Goal: Navigation & Orientation: Find specific page/section

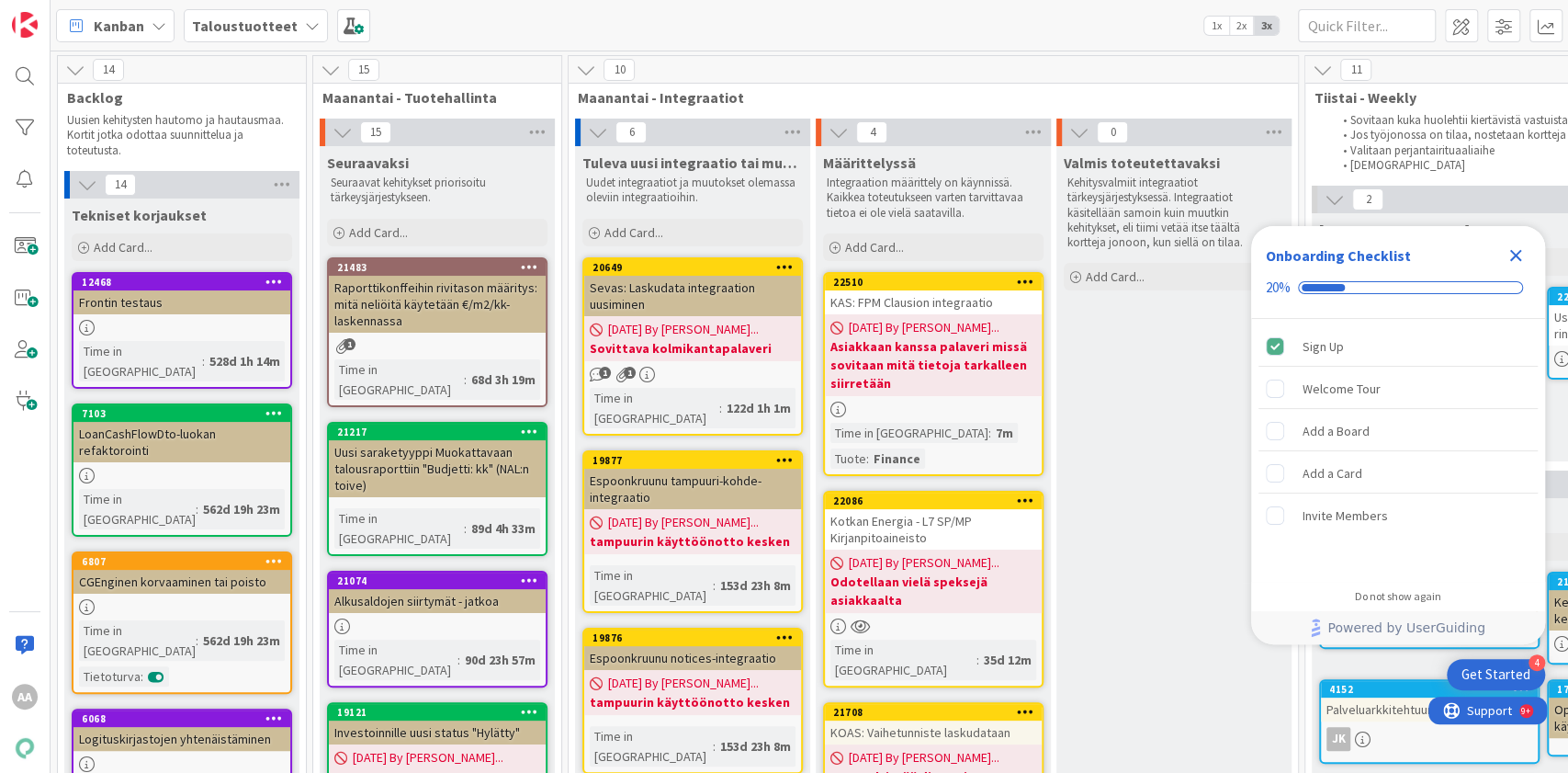
click at [288, 26] on div "Taloustuotteet" at bounding box center [255, 26] width 144 height 33
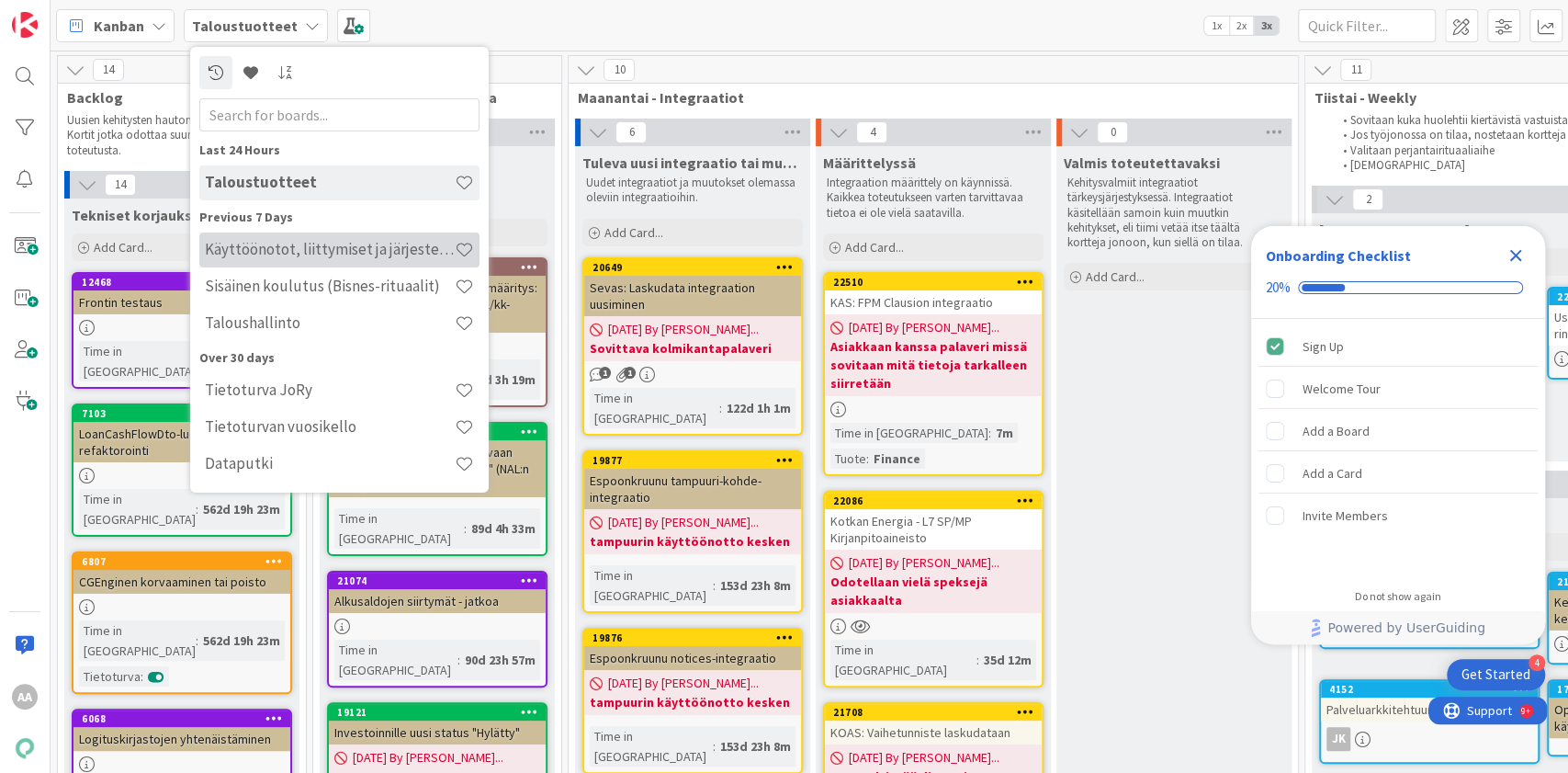
click at [321, 253] on h4 "Käyttöönotot, liittymiset ja järjestelmävaihdokset" at bounding box center [329, 249] width 250 height 19
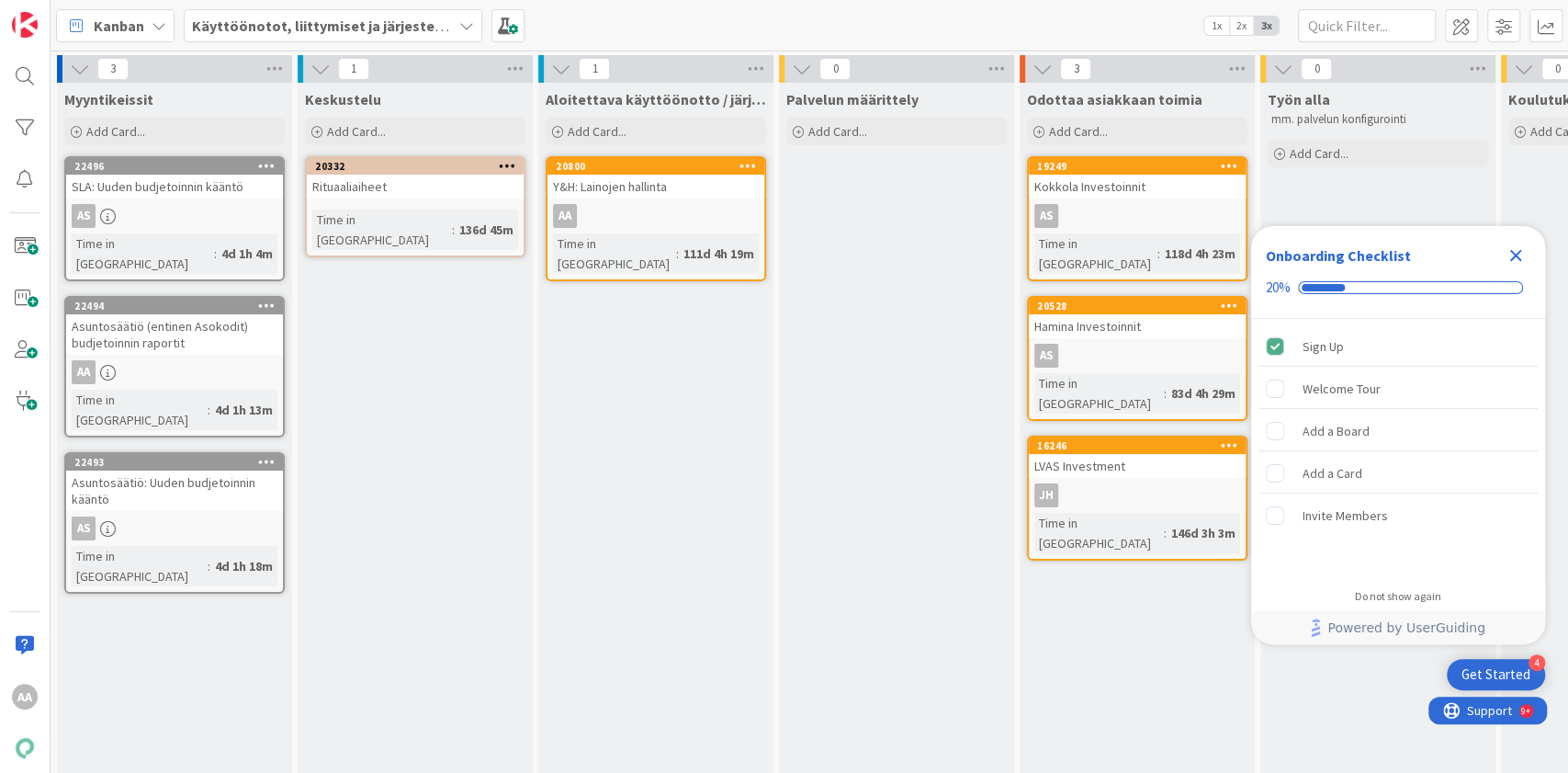
click at [211, 323] on div "Asuntosäätiö (entinen Asokodit) budjetoinnin raportit" at bounding box center [174, 334] width 217 height 40
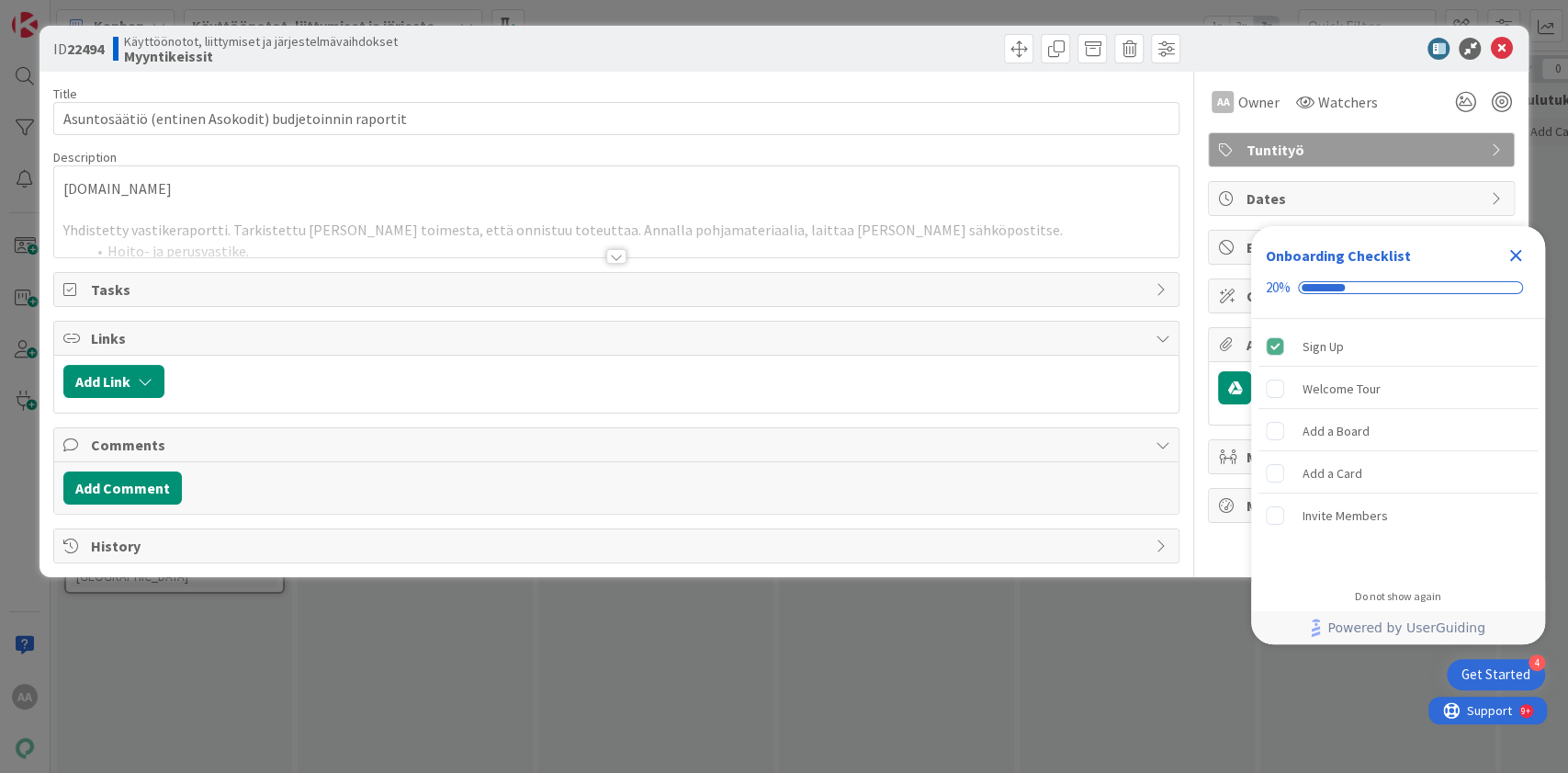
click at [611, 257] on div at bounding box center [616, 256] width 21 height 15
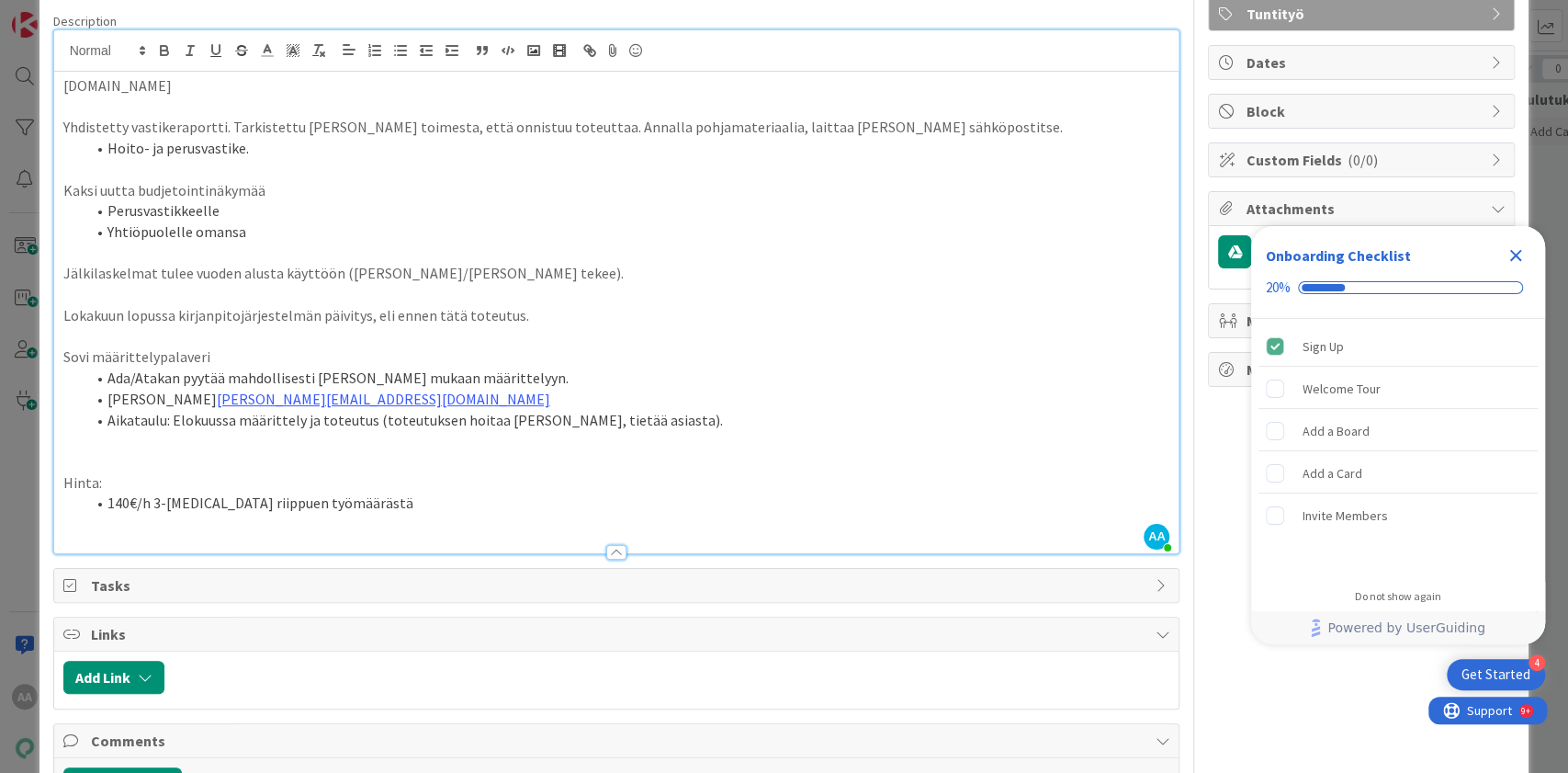
scroll to position [218, 0]
